Goal: Task Accomplishment & Management: Manage account settings

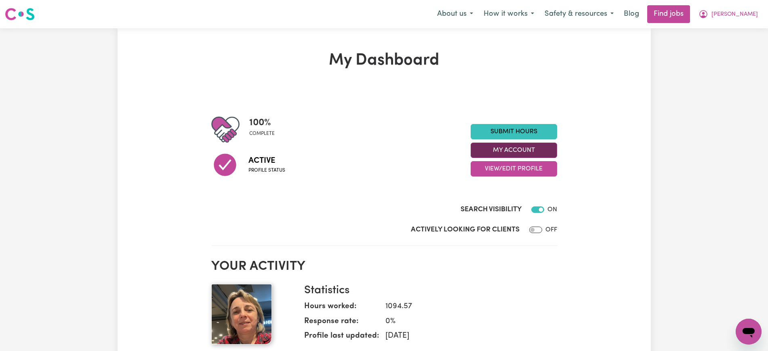
click at [543, 151] on button "My Account" at bounding box center [514, 150] width 86 height 15
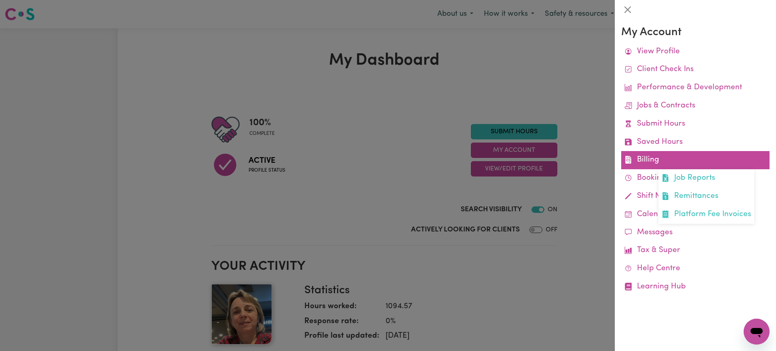
click at [644, 161] on link "Billing Job Reports Remittances Platform Fee Invoices" at bounding box center [695, 160] width 148 height 18
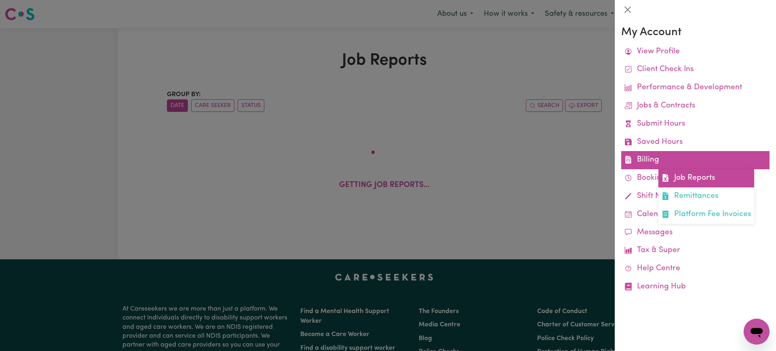
click at [685, 176] on link "Job Reports" at bounding box center [706, 178] width 96 height 18
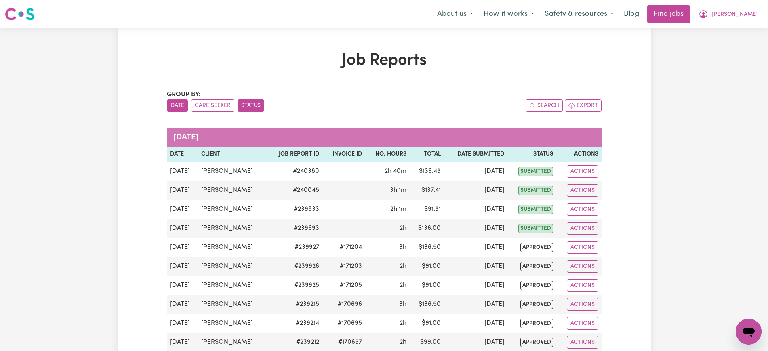
click at [257, 107] on button "Status" at bounding box center [251, 105] width 27 height 13
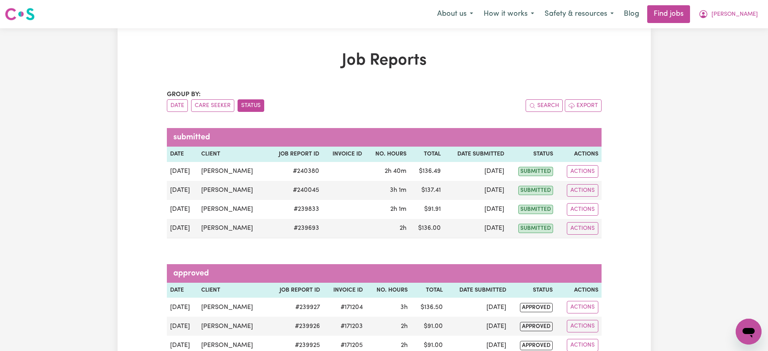
click at [253, 105] on button "Status" at bounding box center [251, 105] width 27 height 13
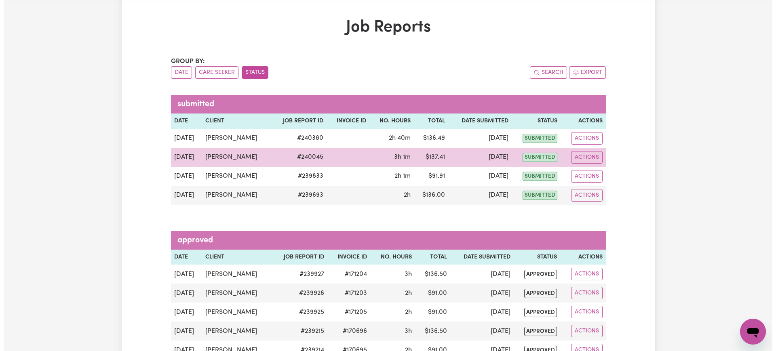
scroll to position [50, 0]
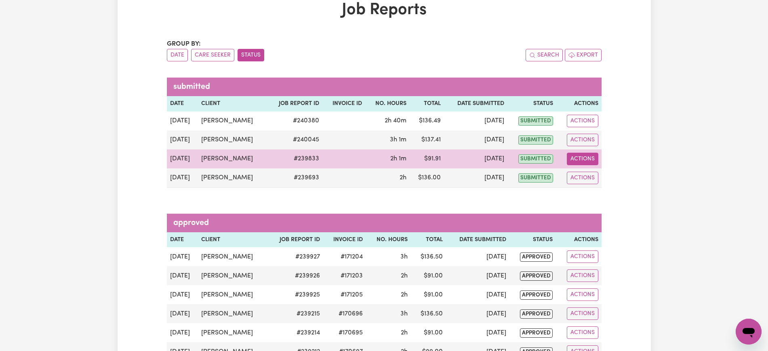
click at [576, 160] on button "Actions" at bounding box center [583, 159] width 32 height 13
drag, startPoint x: 577, startPoint y: 162, endPoint x: 587, endPoint y: 171, distance: 14.0
click at [587, 171] on link "View Job Report" at bounding box center [600, 178] width 69 height 16
select select "pm"
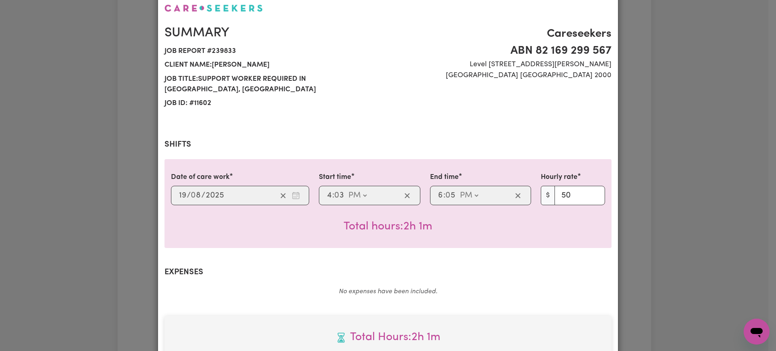
select select "50-Weekday"
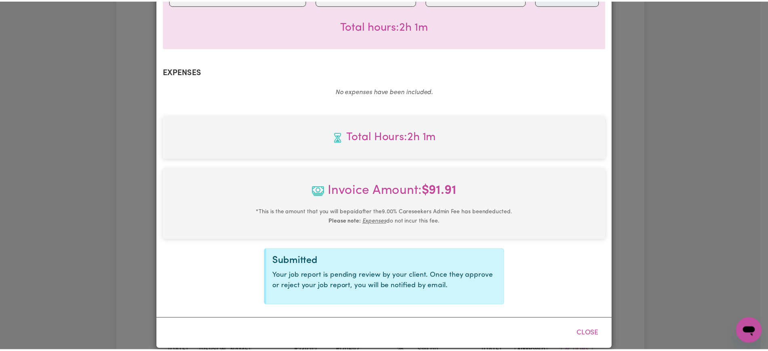
scroll to position [251, 0]
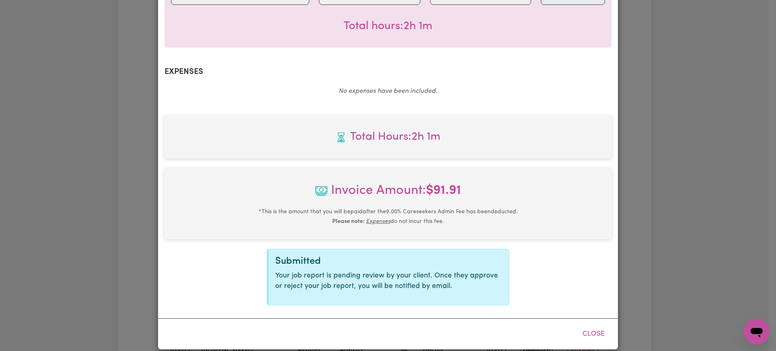
click at [694, 167] on div "Job Report # 239833 - [PERSON_NAME] Summary Job report # 239833 Client name: [P…" at bounding box center [388, 175] width 776 height 351
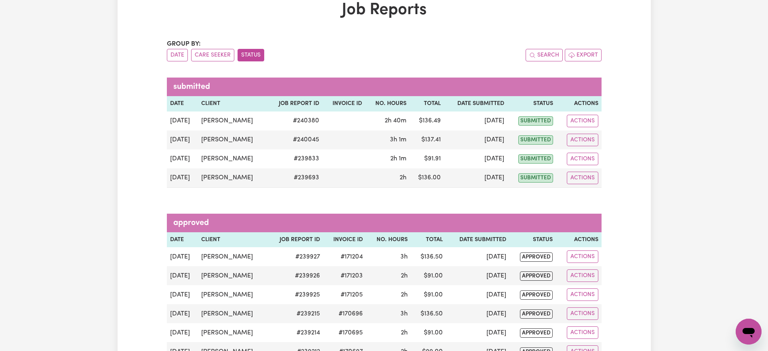
scroll to position [0, 0]
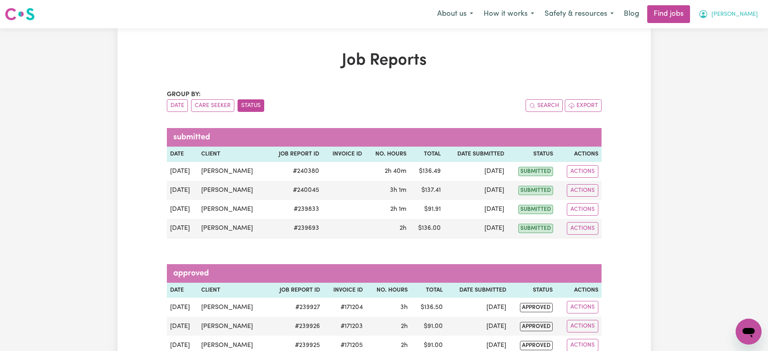
click at [754, 10] on span "[PERSON_NAME]" at bounding box center [734, 14] width 46 height 9
click at [732, 62] on link "Logout" at bounding box center [731, 61] width 64 height 15
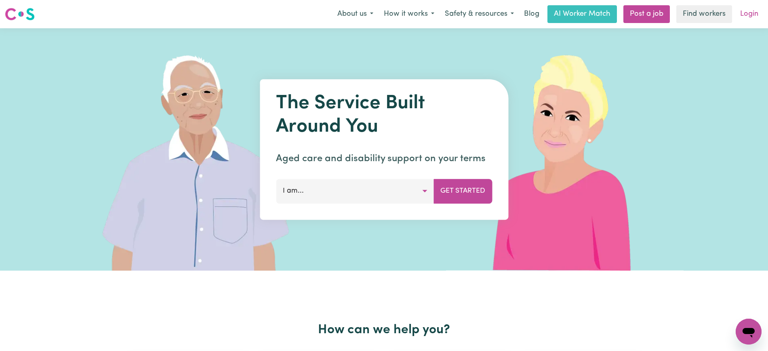
click at [747, 13] on link "Login" at bounding box center [749, 14] width 28 height 18
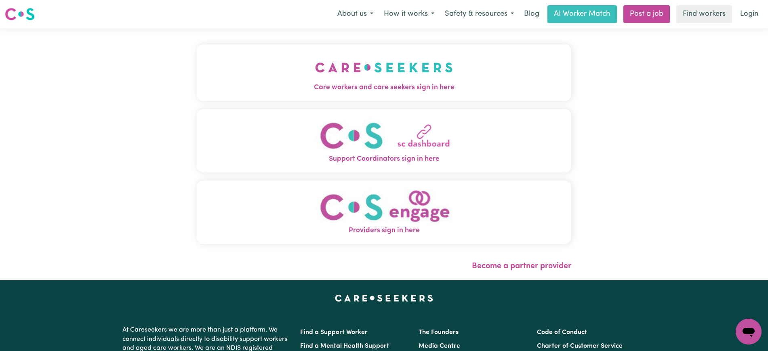
click at [399, 89] on span "Care workers and care seekers sign in here" at bounding box center [384, 87] width 374 height 11
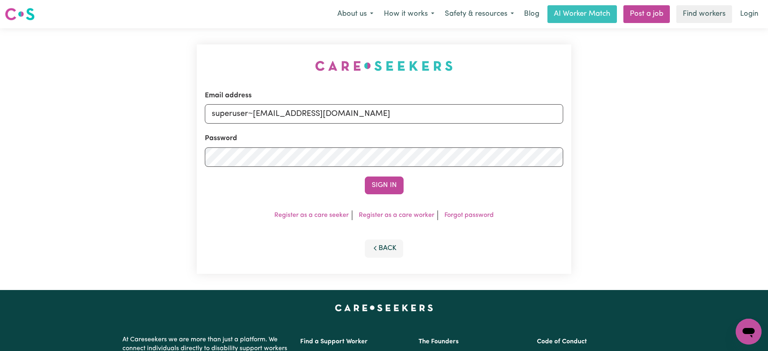
click at [254, 52] on div "Email address superuser~[EMAIL_ADDRESS][DOMAIN_NAME] Password Sign In Register …" at bounding box center [384, 159] width 384 height 262
drag, startPoint x: 255, startPoint y: 114, endPoint x: 762, endPoint y: 127, distance: 507.1
click at [768, 128] on html "Menu About us How it works Safety & resources Blog AI Worker Match Post a job F…" at bounding box center [384, 306] width 768 height 612
type input "[EMAIL_ADDRESS][DOMAIN_NAME]"
click at [365, 177] on button "Sign In" at bounding box center [384, 186] width 39 height 18
